Goal: Check status

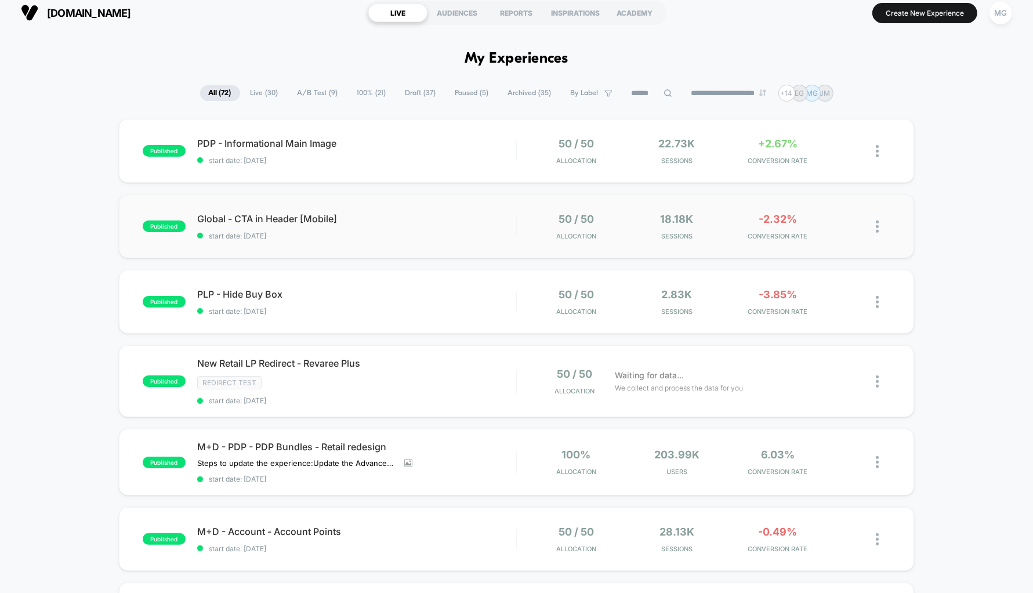
scroll to position [15, 0]
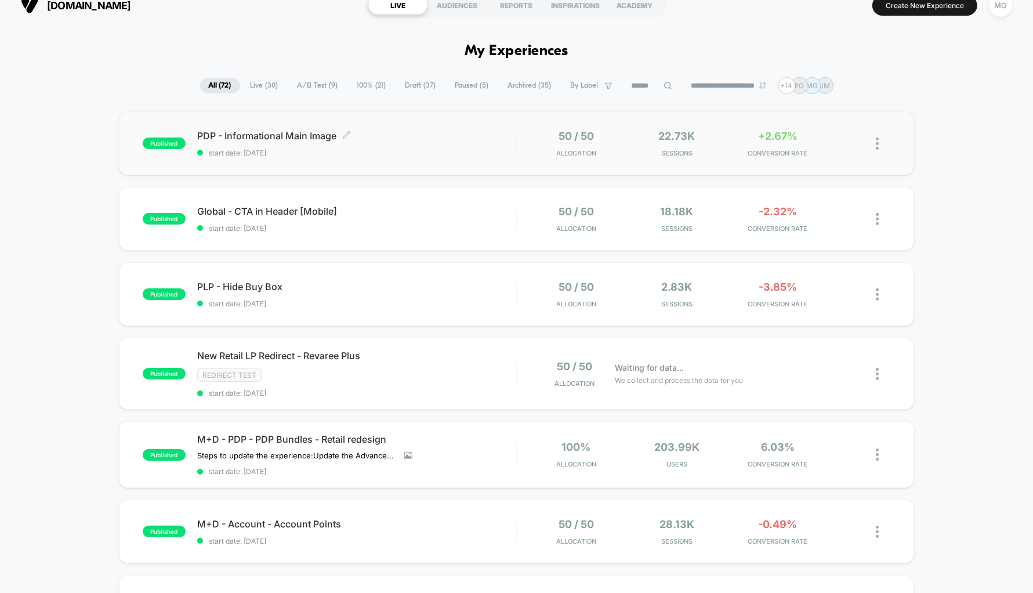
click at [443, 150] on span "start date: [DATE]" at bounding box center [356, 152] width 319 height 9
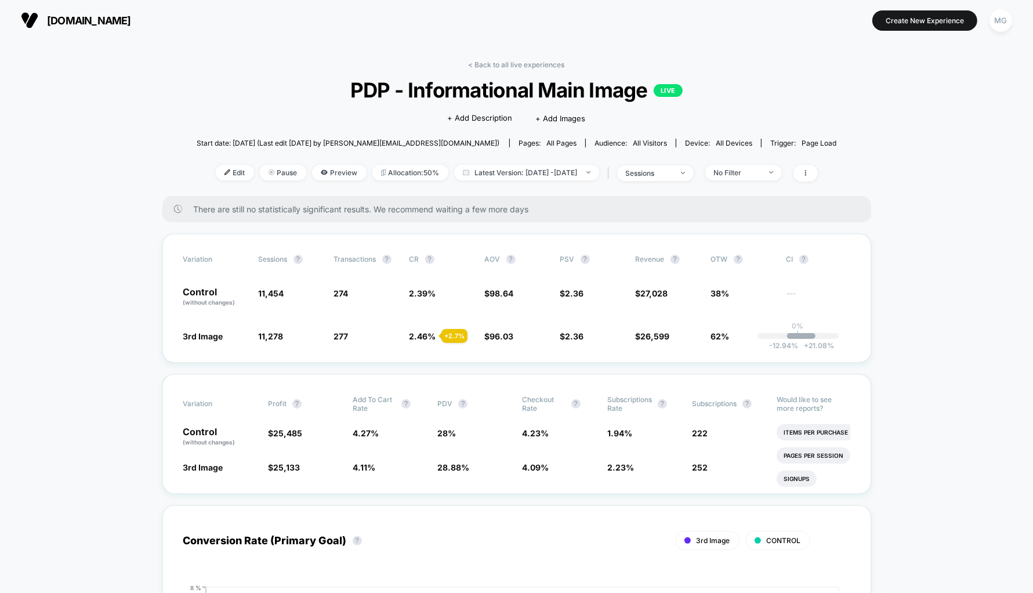
click at [533, 61] on link "< Back to all live experiences" at bounding box center [516, 64] width 96 height 9
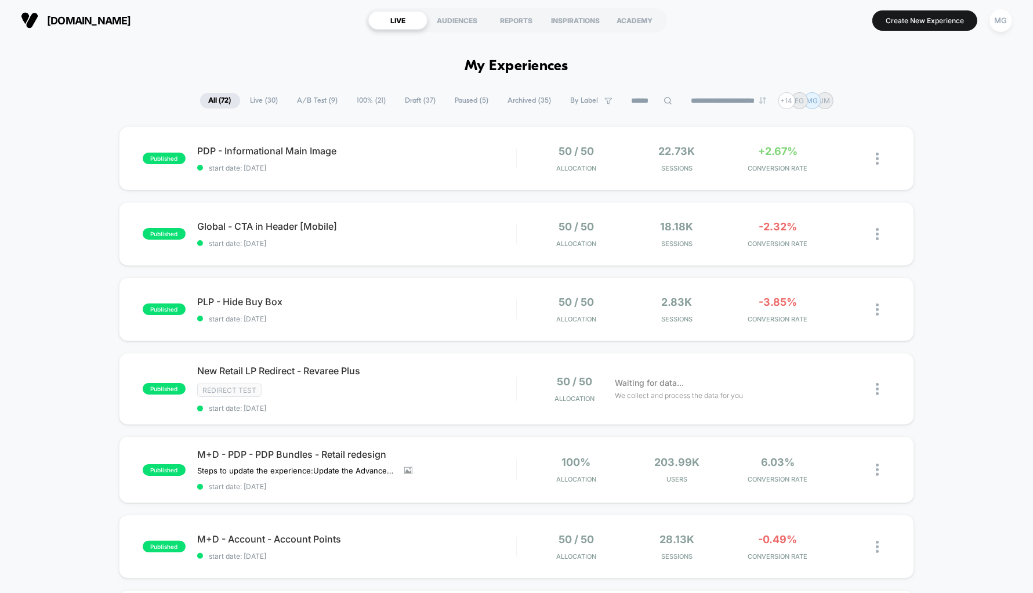
click at [460, 27] on div "AUDIENCES" at bounding box center [456, 20] width 59 height 19
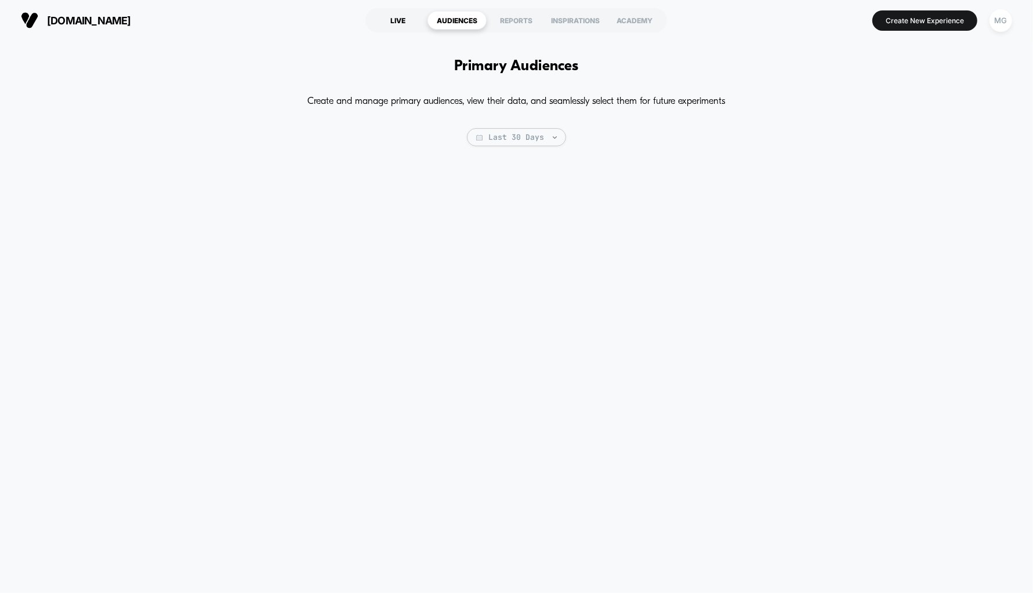
click at [404, 24] on div "LIVE" at bounding box center [397, 20] width 59 height 19
